Goal: Task Accomplishment & Management: Use online tool/utility

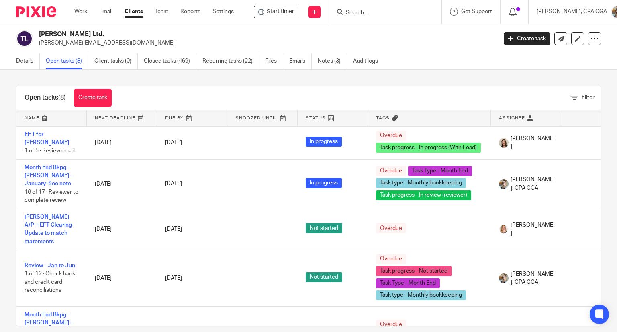
click at [370, 10] on input "Search" at bounding box center [381, 13] width 72 height 7
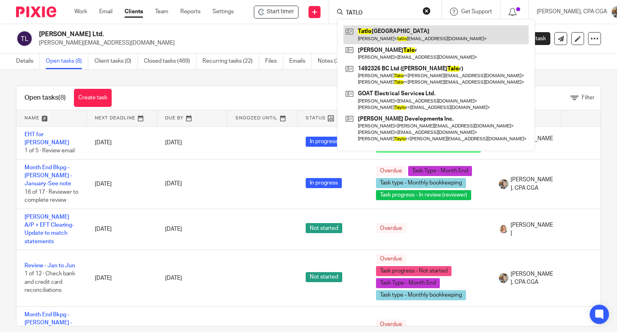
type input "TATLO"
click at [383, 32] on link at bounding box center [435, 34] width 185 height 18
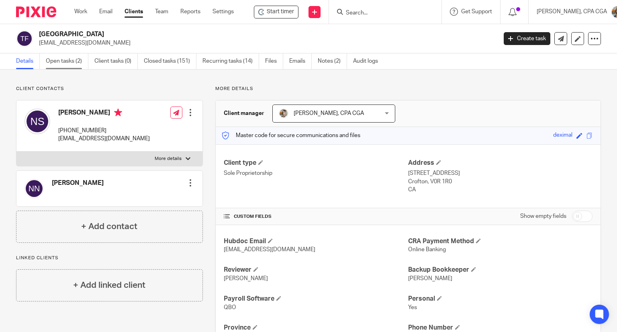
click at [61, 62] on link "Open tasks (2)" at bounding box center [67, 61] width 43 height 16
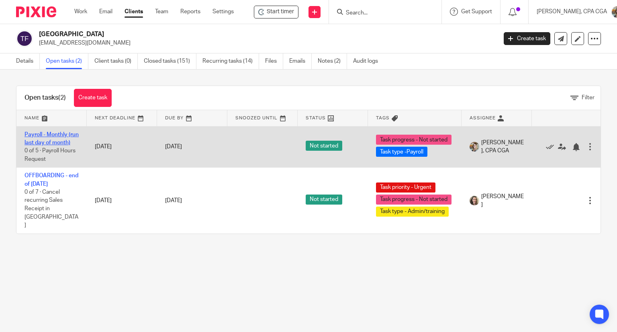
click at [43, 133] on link "Payroll - Monthly (run last day of month)" at bounding box center [52, 139] width 54 height 14
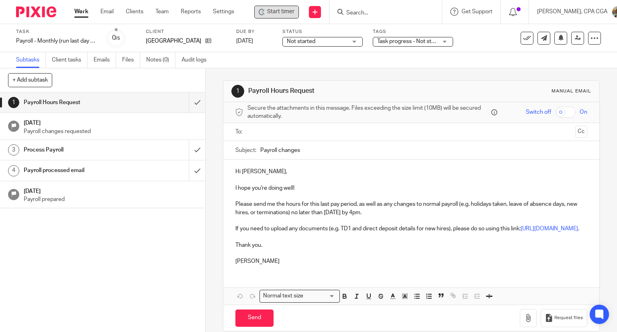
click at [284, 13] on span "Start timer" at bounding box center [280, 12] width 27 height 8
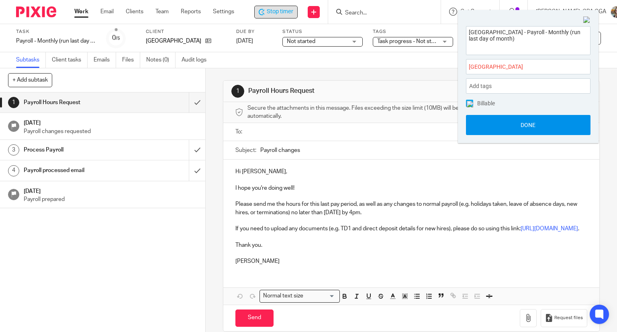
click at [513, 123] on button "Done" at bounding box center [528, 125] width 125 height 20
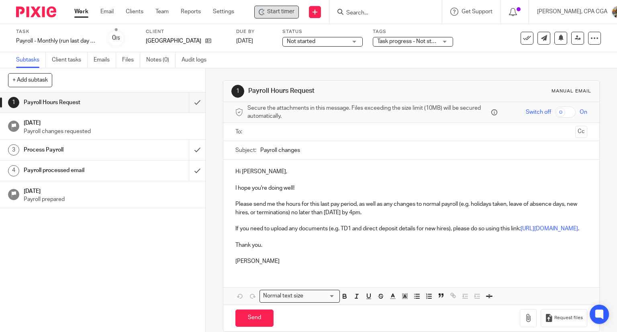
click at [268, 12] on span "Start timer" at bounding box center [280, 12] width 27 height 8
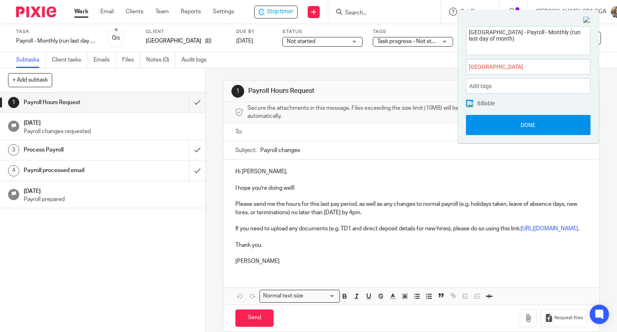
click at [517, 120] on button "Done" at bounding box center [528, 125] width 125 height 20
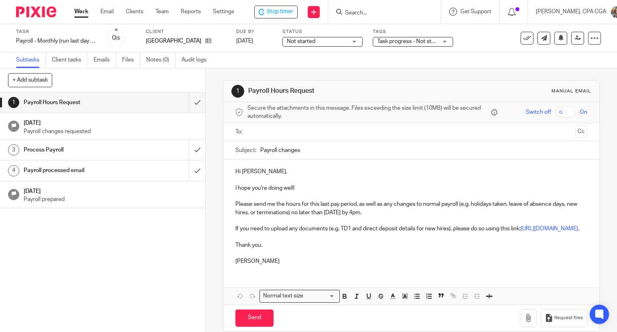
click at [79, 168] on h1 "Payroll processed email" at bounding box center [76, 170] width 105 height 12
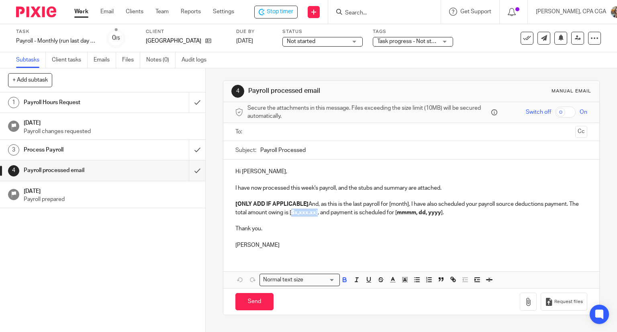
drag, startPoint x: 326, startPoint y: 212, endPoint x: 298, endPoint y: 213, distance: 27.7
click at [298, 213] on p "[ONLY ADD IF APPLICABLE] And, as this is the last payroll for [month], I have a…" at bounding box center [411, 208] width 352 height 16
click at [300, 212] on strong "3,649.14" at bounding box center [299, 213] width 22 height 6
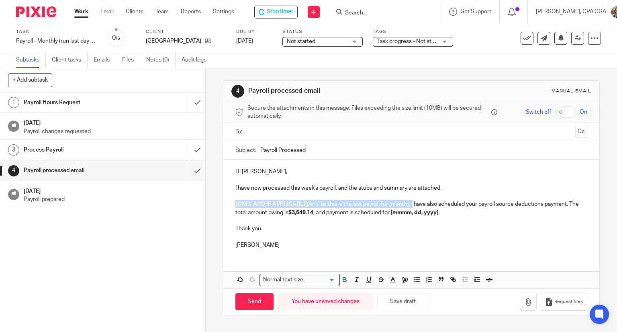
drag, startPoint x: 411, startPoint y: 204, endPoint x: 233, endPoint y: 205, distance: 178.4
click at [235, 205] on p "[ONLY ADD IF APPLICABLE] And, as this is the last payroll for [month], I have a…" at bounding box center [411, 208] width 352 height 16
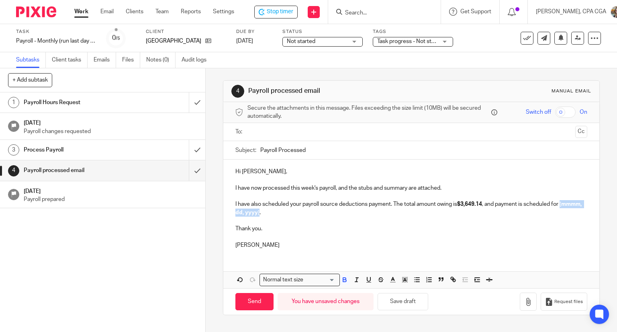
drag, startPoint x: 280, startPoint y: 210, endPoint x: 233, endPoint y: 214, distance: 47.5
click at [235, 214] on p "I have also scheduled your payroll source deductions payment. The total amount …" at bounding box center [411, 208] width 352 height 16
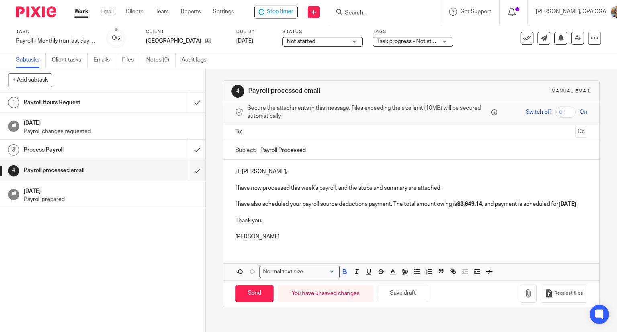
click at [558, 207] on strong "[DATE]" at bounding box center [567, 204] width 18 height 6
click at [243, 233] on p at bounding box center [411, 229] width 352 height 8
drag, startPoint x: 242, startPoint y: 239, endPoint x: 232, endPoint y: 227, distance: 15.9
click at [232, 227] on div "Hi [PERSON_NAME], I have now processed this week's payroll, and the stubs and s…" at bounding box center [411, 202] width 376 height 87
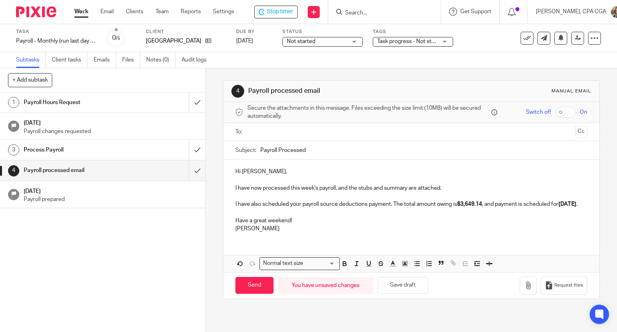
click at [304, 187] on p "I have now processed this week's payroll, and the stubs and summary are attache…" at bounding box center [411, 188] width 352 height 8
click at [309, 149] on input "Payroll Processed" at bounding box center [423, 150] width 327 height 18
type input "Payroll Processed - September"
click at [270, 134] on input "text" at bounding box center [411, 131] width 322 height 9
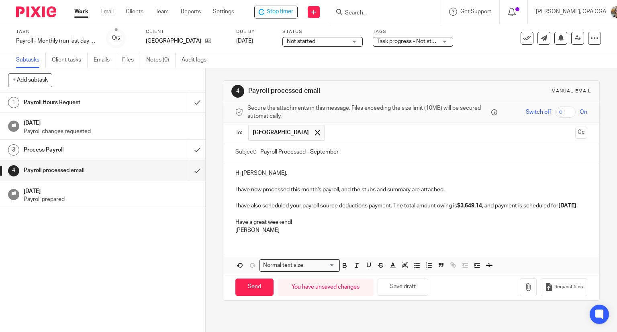
click at [345, 188] on p "I have now processed this month's payroll, and the stubs and summary are attach…" at bounding box center [411, 190] width 352 height 8
click at [524, 291] on icon "button" at bounding box center [528, 287] width 8 height 8
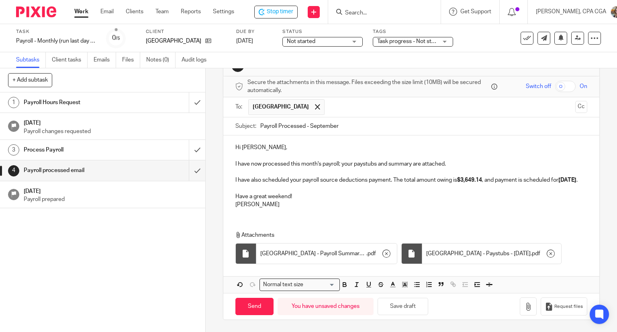
scroll to position [33, 0]
click at [257, 306] on input "Send" at bounding box center [254, 306] width 38 height 17
type input "Sent"
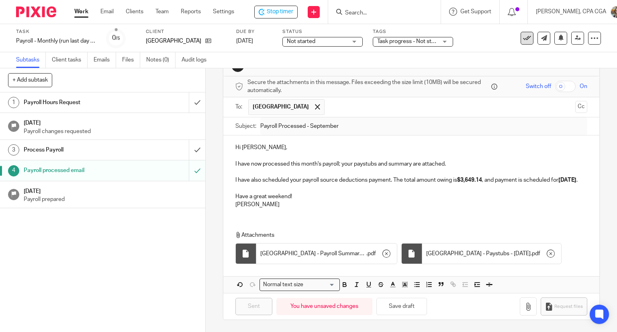
click at [523, 39] on icon at bounding box center [527, 38] width 8 height 8
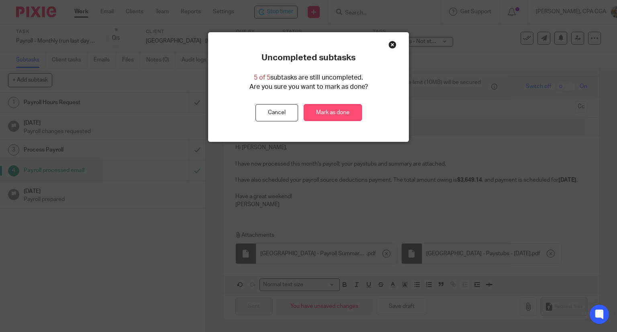
click at [338, 112] on link "Mark as done" at bounding box center [333, 112] width 58 height 17
